Goal: Download file/media

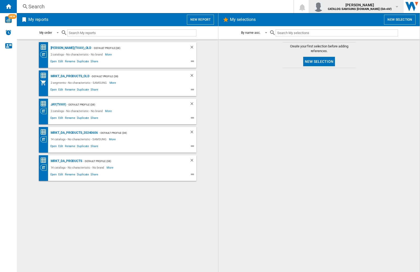
click at [323, 7] on img "button" at bounding box center [318, 6] width 10 height 10
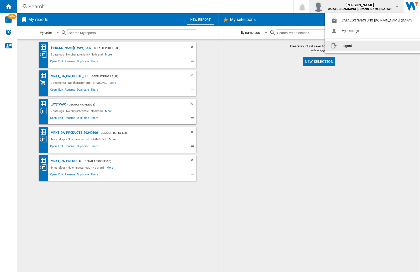
click at [365, 46] on button "Logout" at bounding box center [372, 46] width 97 height 10
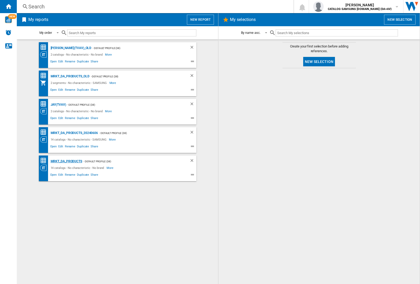
click at [66, 161] on div "MRKT_DA_PRODUCTS" at bounding box center [65, 161] width 33 height 7
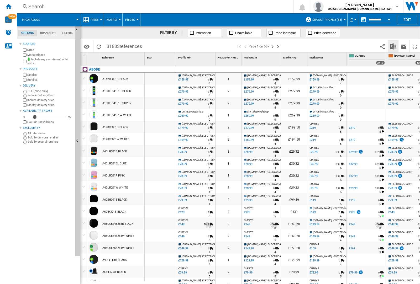
click at [393, 46] on img "Download in Excel" at bounding box center [393, 46] width 6 height 6
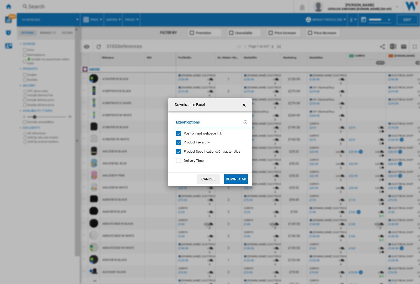
click at [199, 133] on span "Position and webpage link" at bounding box center [203, 133] width 38 height 4
click at [236, 179] on button "Download" at bounding box center [236, 178] width 24 height 9
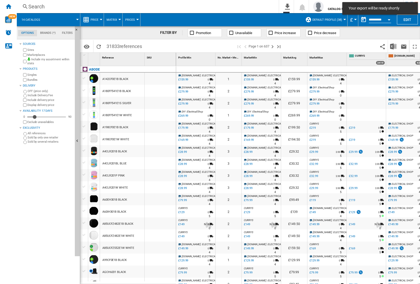
click at [163, 90] on div at bounding box center [159, 91] width 31 height 12
